Goal: Transaction & Acquisition: Purchase product/service

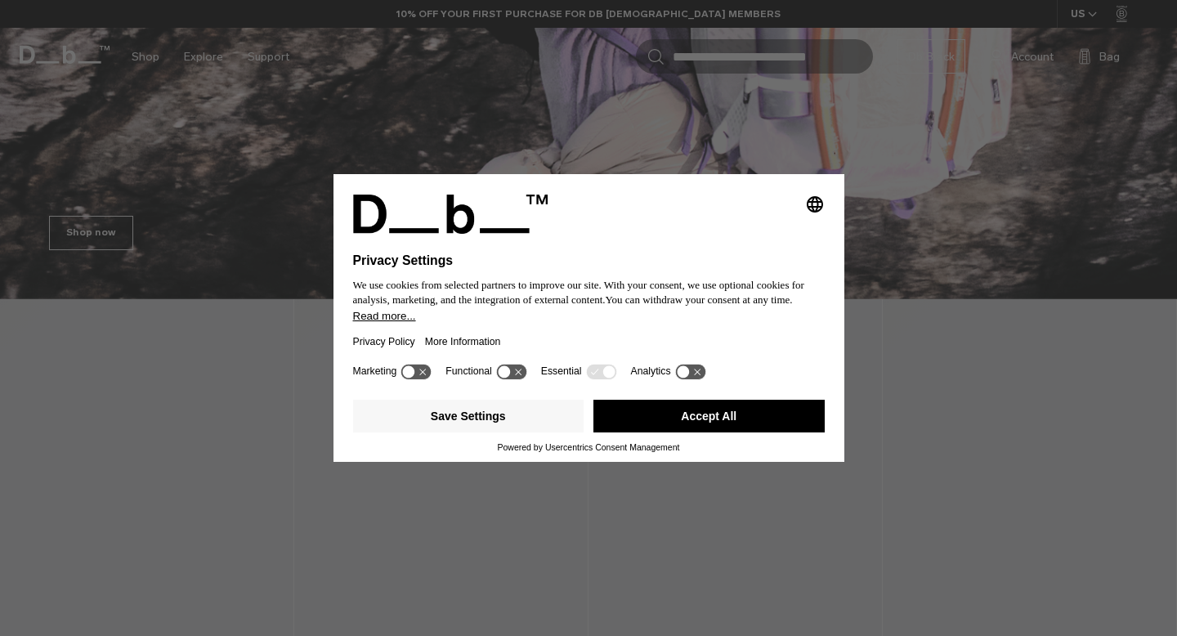
click at [517, 374] on icon at bounding box center [511, 372] width 30 height 16
click at [517, 379] on icon at bounding box center [511, 372] width 30 height 16
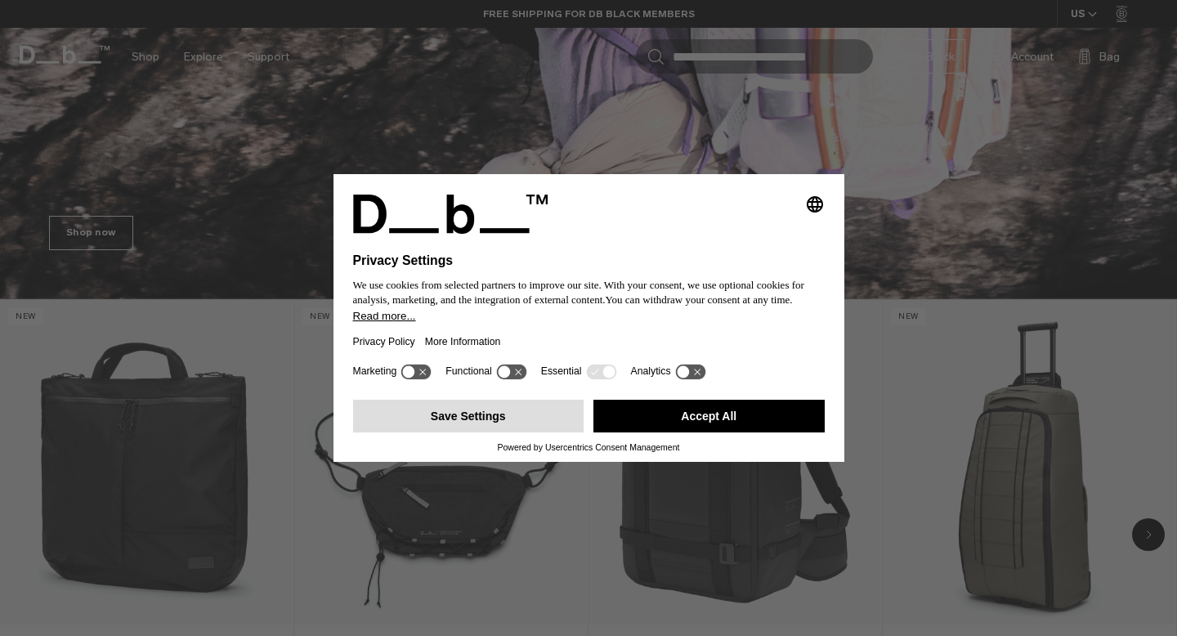
click at [539, 421] on button "Save Settings" at bounding box center [468, 416] width 231 height 33
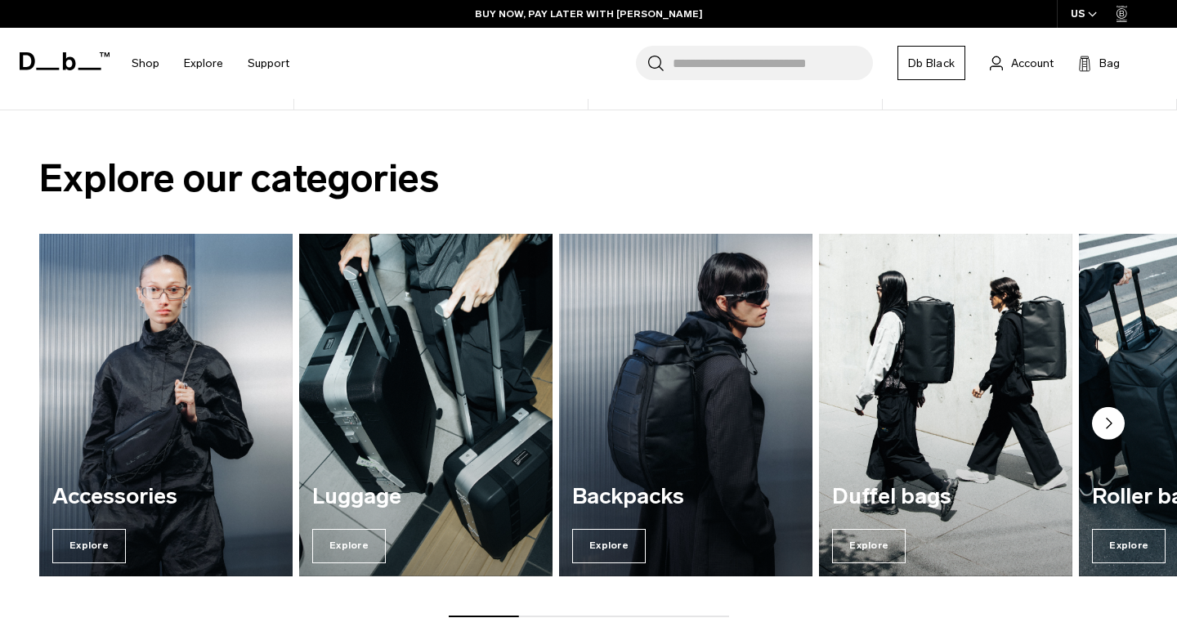
scroll to position [1099, 0]
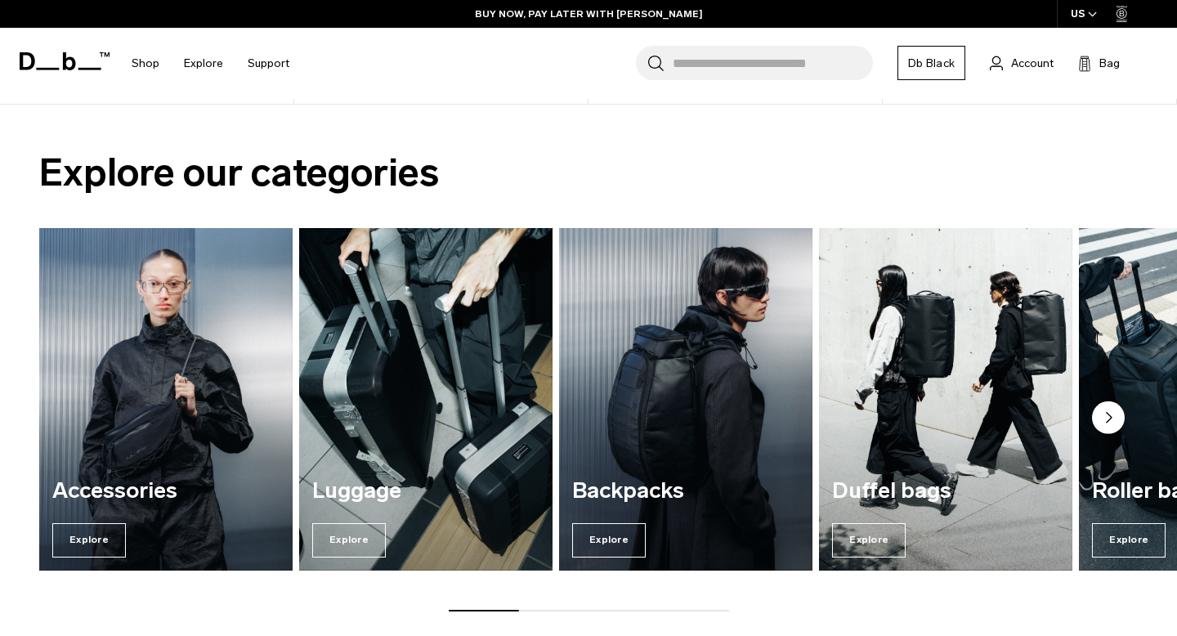
click at [1110, 401] on circle "Next slide" at bounding box center [1108, 417] width 33 height 33
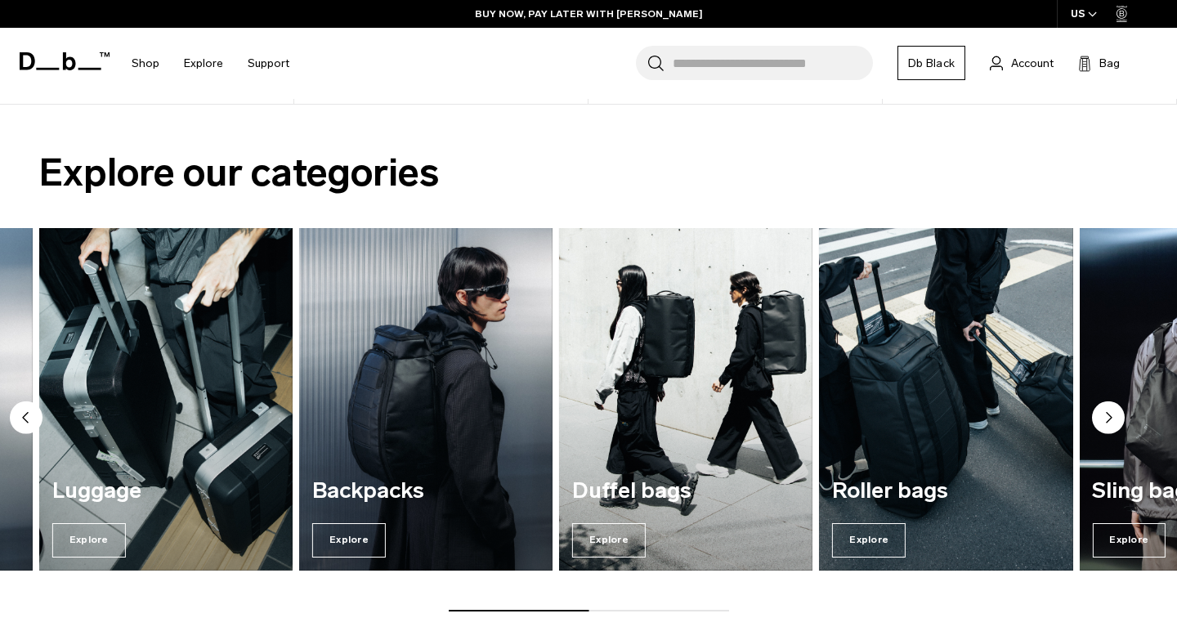
click at [1110, 401] on circle "Next slide" at bounding box center [1108, 417] width 33 height 33
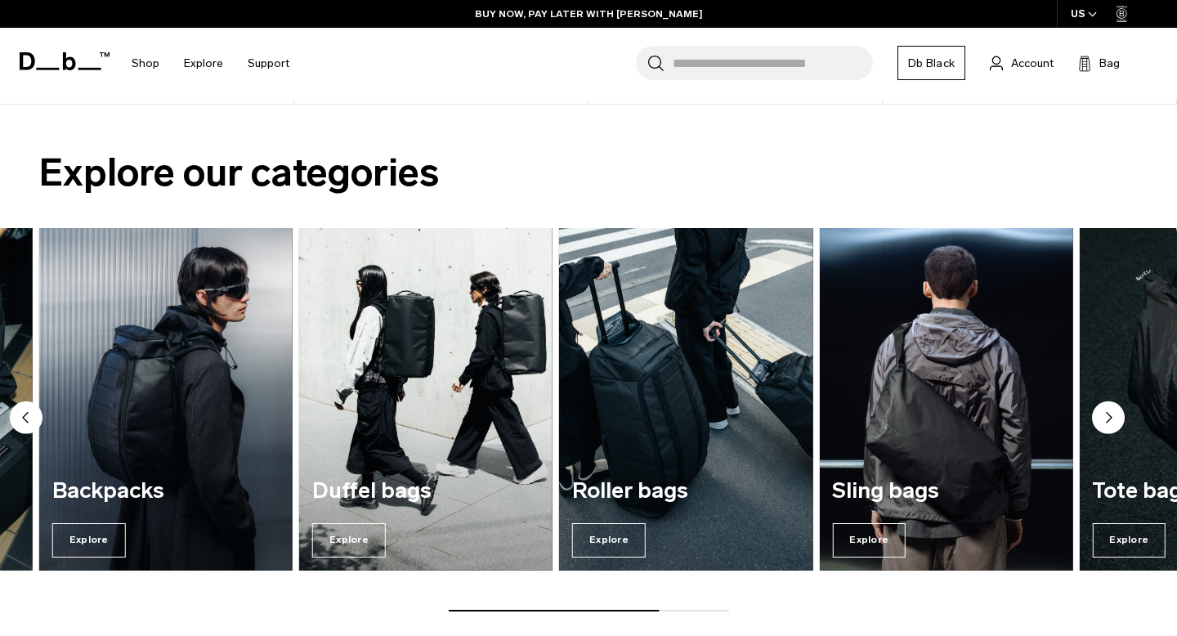
click at [1110, 401] on circle "Next slide" at bounding box center [1108, 417] width 33 height 33
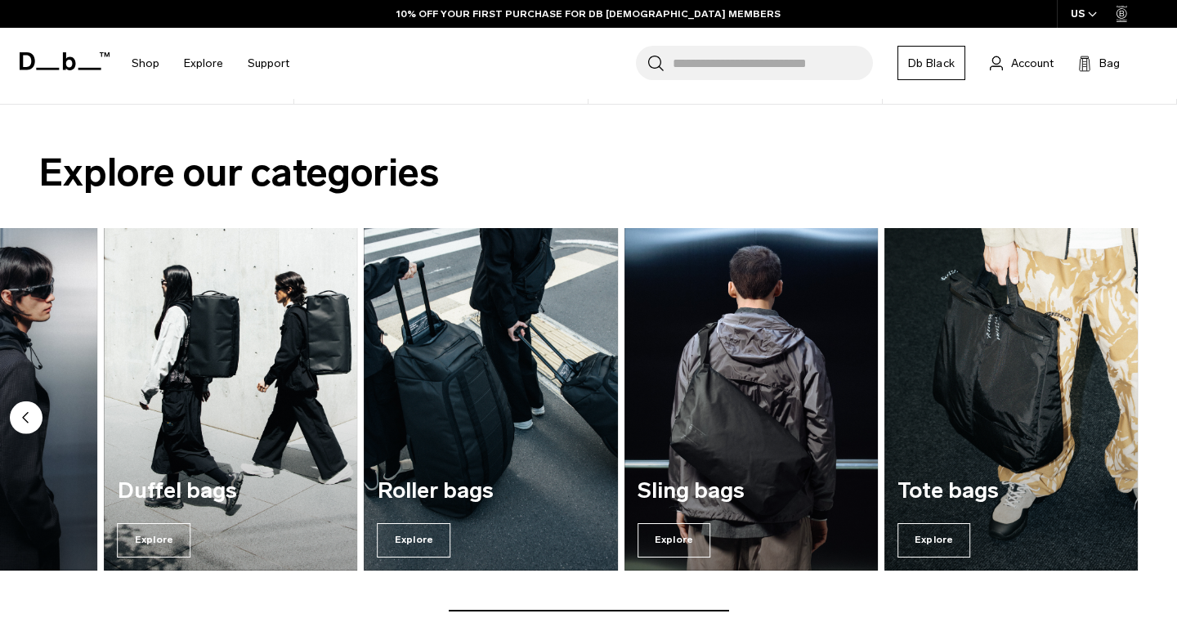
click at [24, 401] on circle "Previous slide" at bounding box center [26, 417] width 33 height 33
click at [23, 401] on circle "Previous slide" at bounding box center [26, 417] width 33 height 33
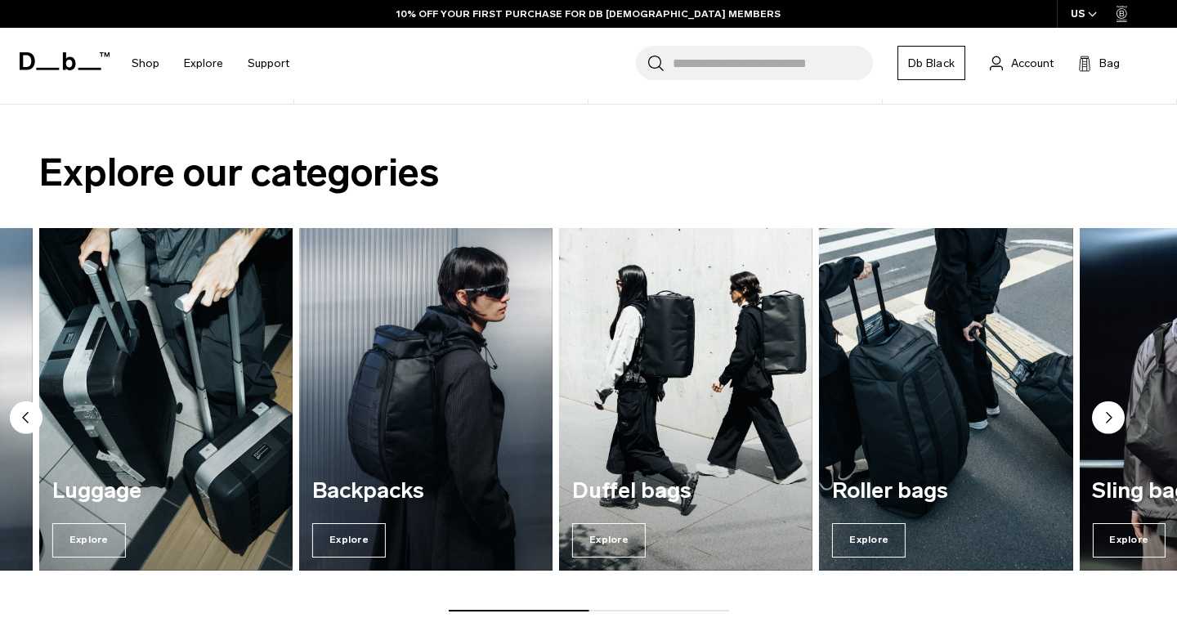
click at [23, 401] on circle "Previous slide" at bounding box center [26, 417] width 33 height 33
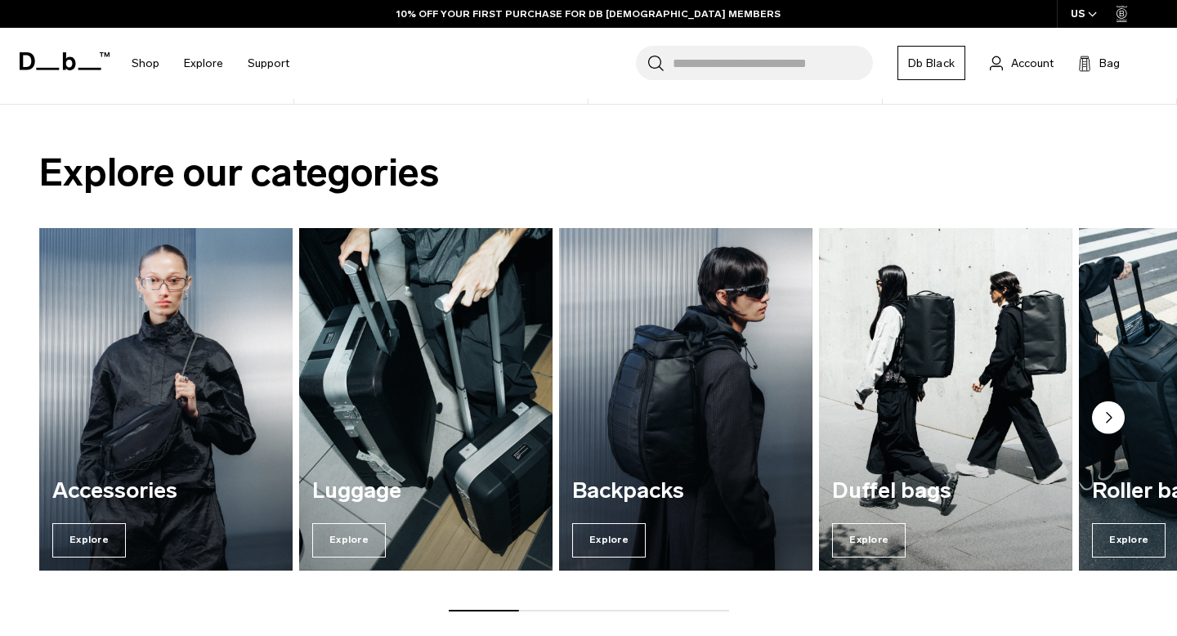
click at [231, 387] on img "1 / 7" at bounding box center [165, 399] width 261 height 352
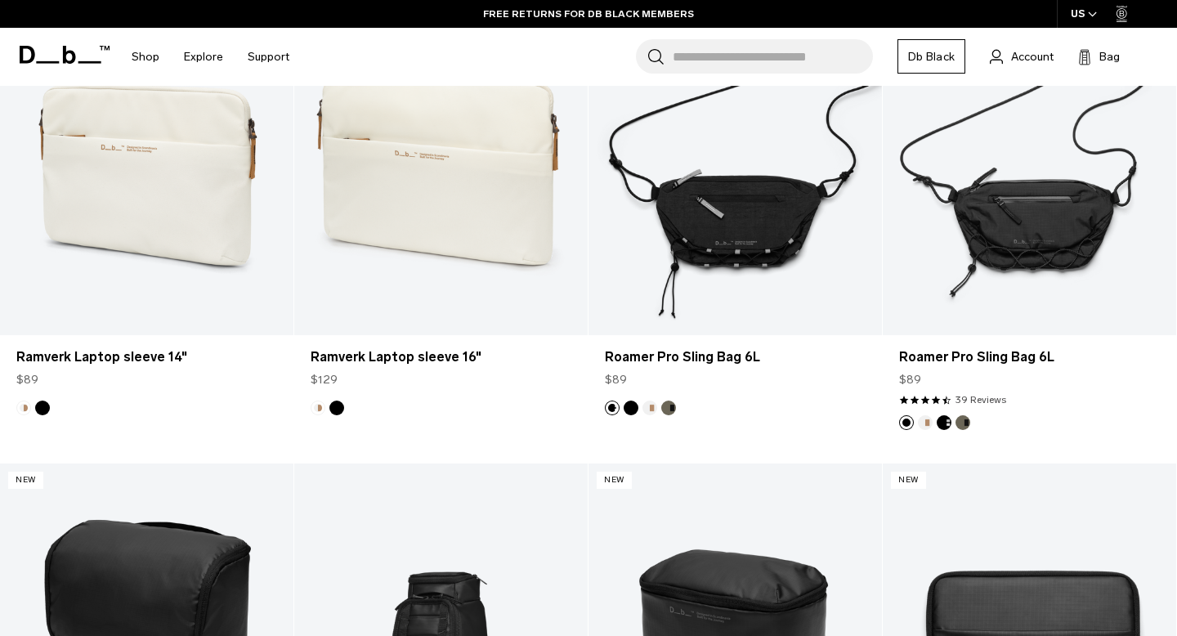
scroll to position [1746, 0]
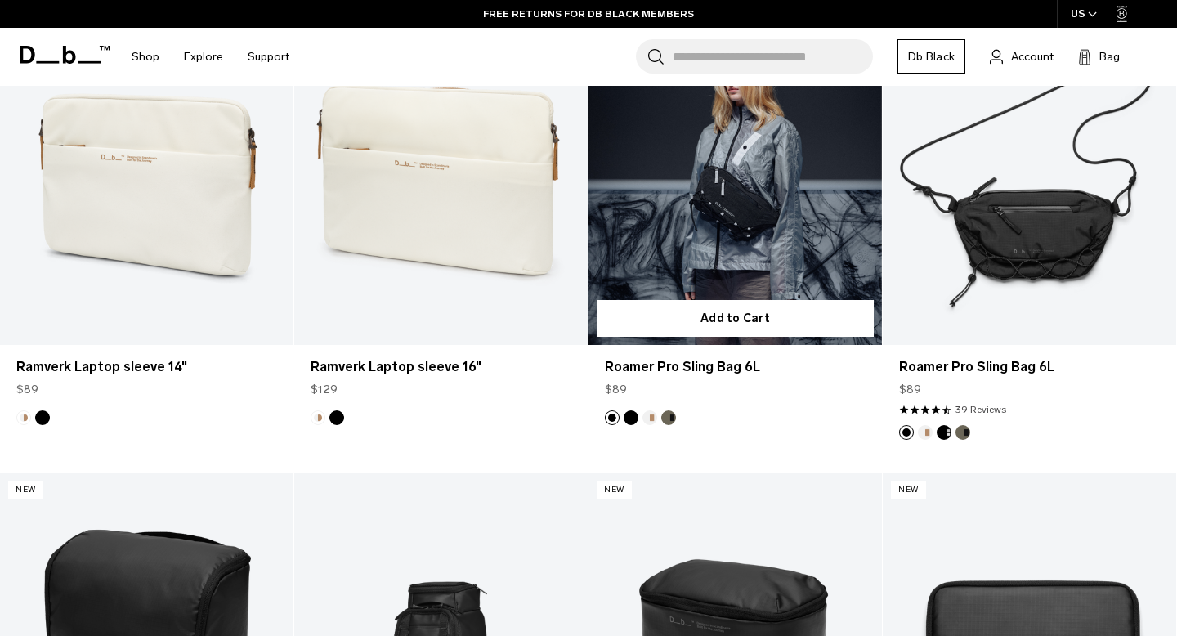
click at [659, 213] on link "Roamer Pro Sling Bag 6L" at bounding box center [735, 182] width 293 height 326
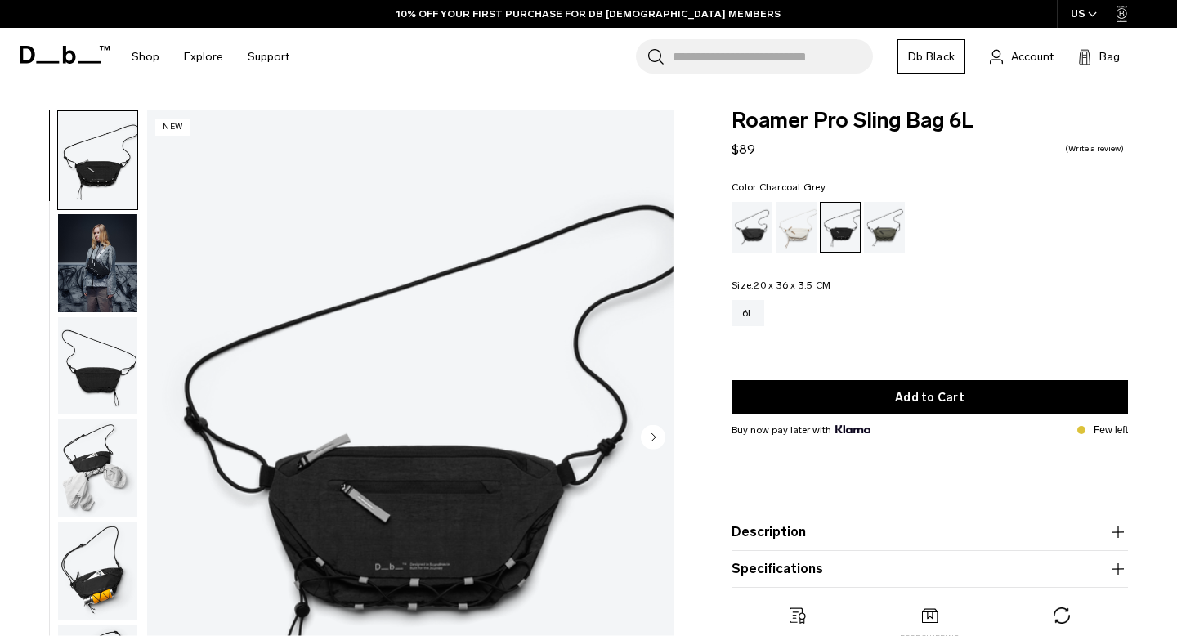
click at [107, 495] on img "button" at bounding box center [97, 468] width 79 height 98
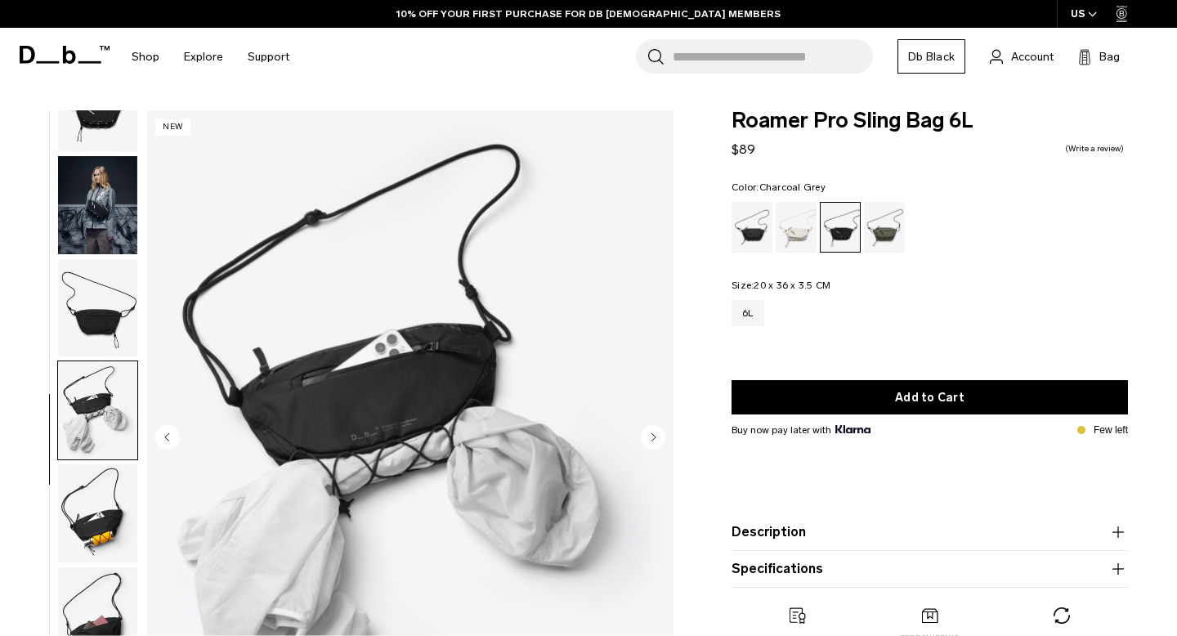
scroll to position [59, 0]
click at [101, 529] on img "button" at bounding box center [97, 512] width 79 height 98
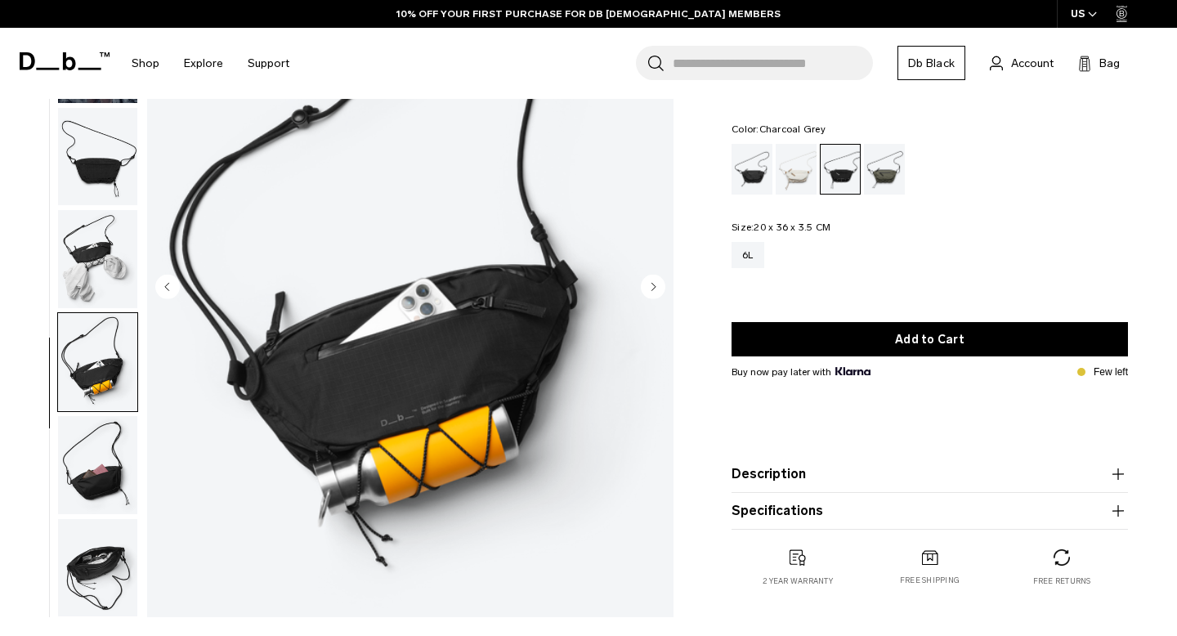
scroll to position [152, 0]
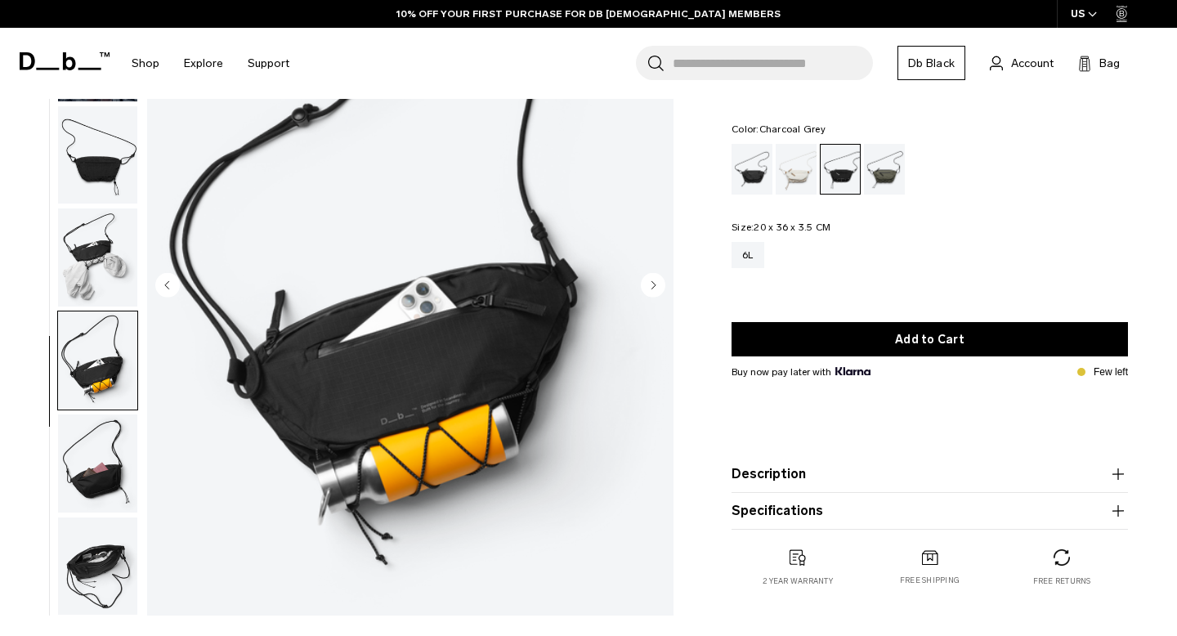
click at [101, 531] on img "button" at bounding box center [97, 566] width 79 height 98
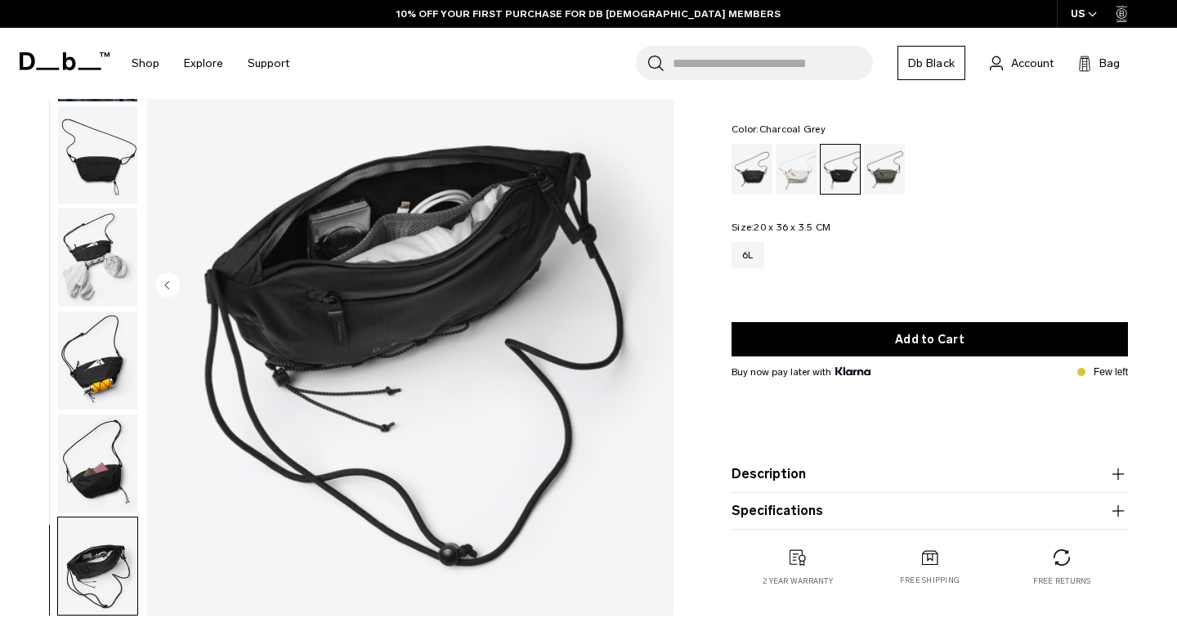
click at [96, 486] on img "button" at bounding box center [97, 463] width 79 height 98
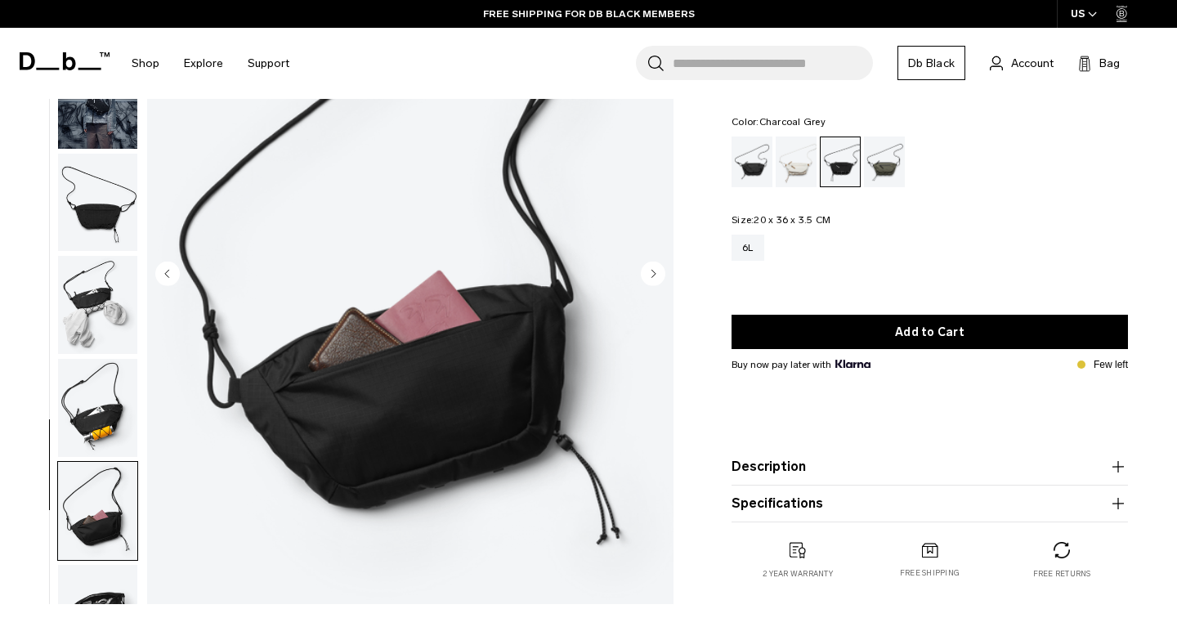
scroll to position [0, 0]
